Goal: Task Accomplishment & Management: Manage account settings

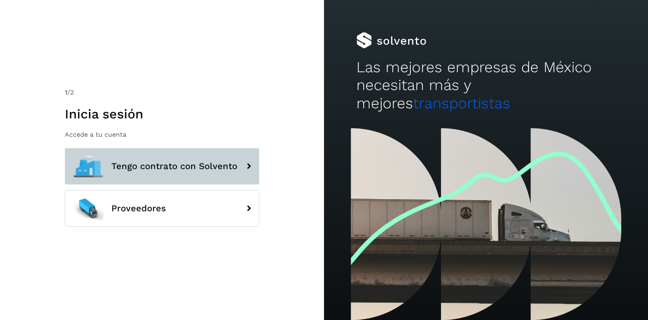
click at [207, 149] on button "Tengo contrato con Solvento" at bounding box center [162, 166] width 194 height 36
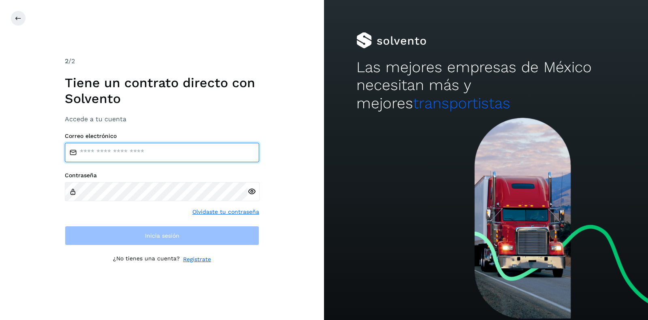
click at [177, 155] on input "email" at bounding box center [162, 152] width 194 height 19
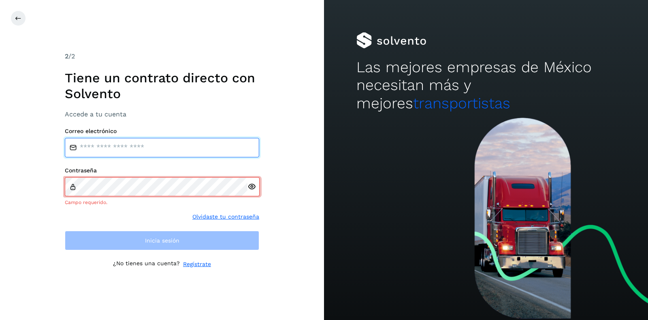
type input "**********"
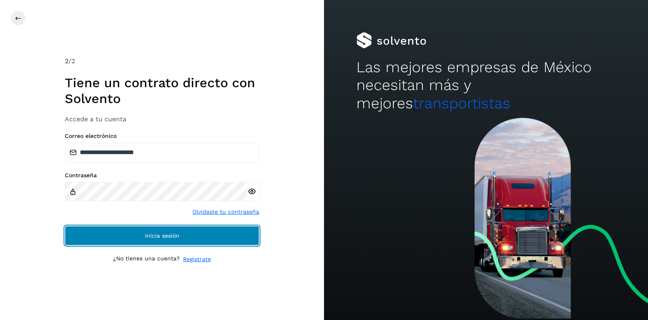
click at [158, 236] on span "Inicia sesión" at bounding box center [162, 236] width 34 height 6
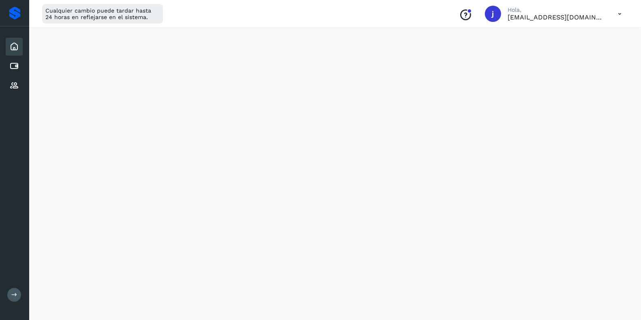
scroll to position [134, 0]
click at [13, 293] on icon at bounding box center [14, 295] width 6 height 6
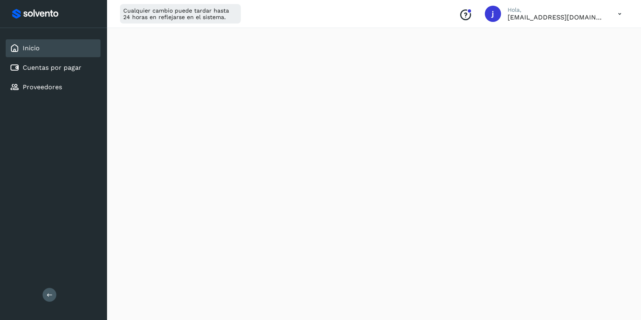
scroll to position [464, 0]
click at [409, 17] on div "Cualquier cambio puede tardar hasta 24 horas en reflejarse en el sistema. Conoc…" at bounding box center [374, 14] width 534 height 28
click at [617, 13] on icon at bounding box center [619, 14] width 17 height 17
click at [556, 51] on div "Cerrar sesión" at bounding box center [579, 52] width 96 height 15
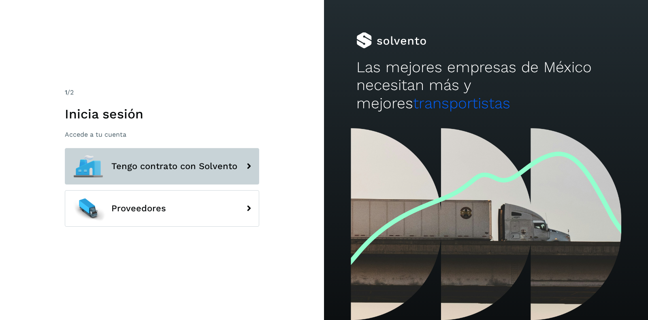
click at [111, 174] on button "Tengo contrato con Solvento" at bounding box center [162, 166] width 194 height 36
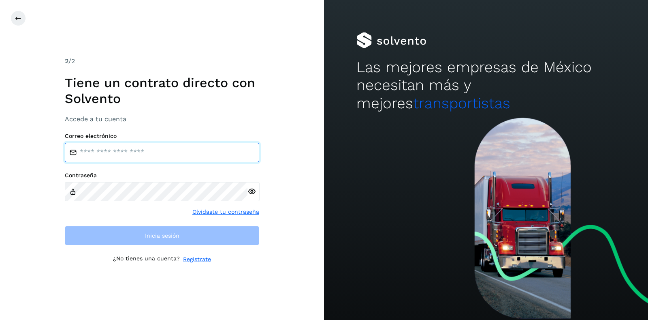
click at [110, 159] on input "email" at bounding box center [162, 152] width 194 height 19
type input "**********"
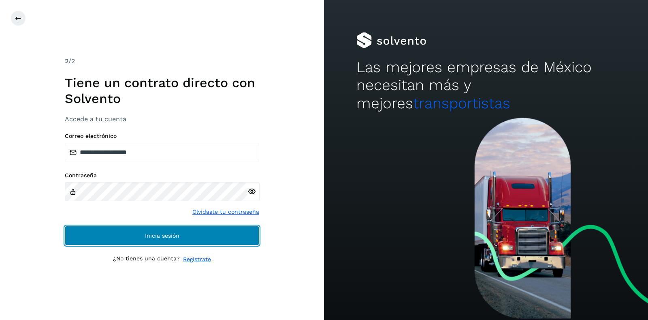
click at [65, 226] on button "Inicia sesión" at bounding box center [162, 235] width 194 height 19
